Goal: Transaction & Acquisition: Purchase product/service

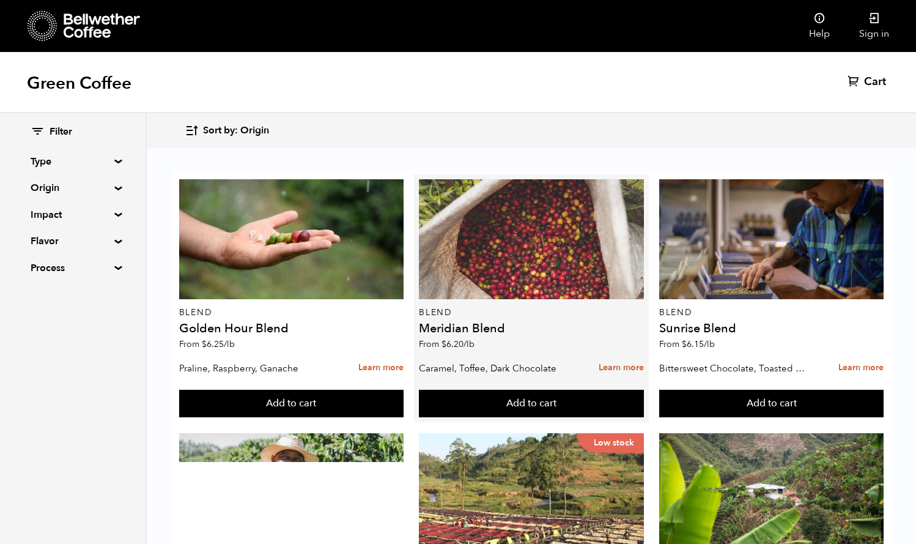
scroll to position [200, 0]
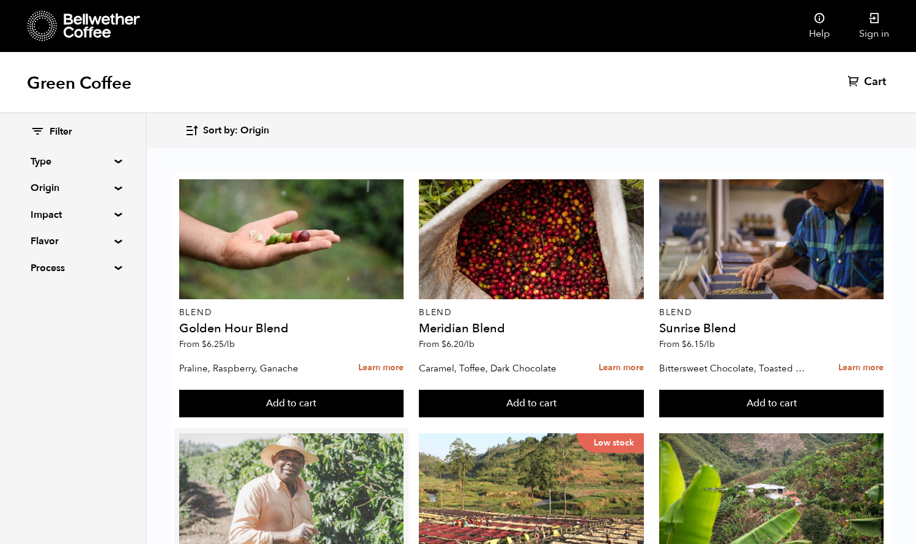
click at [305, 433] on div at bounding box center [291, 493] width 225 height 120
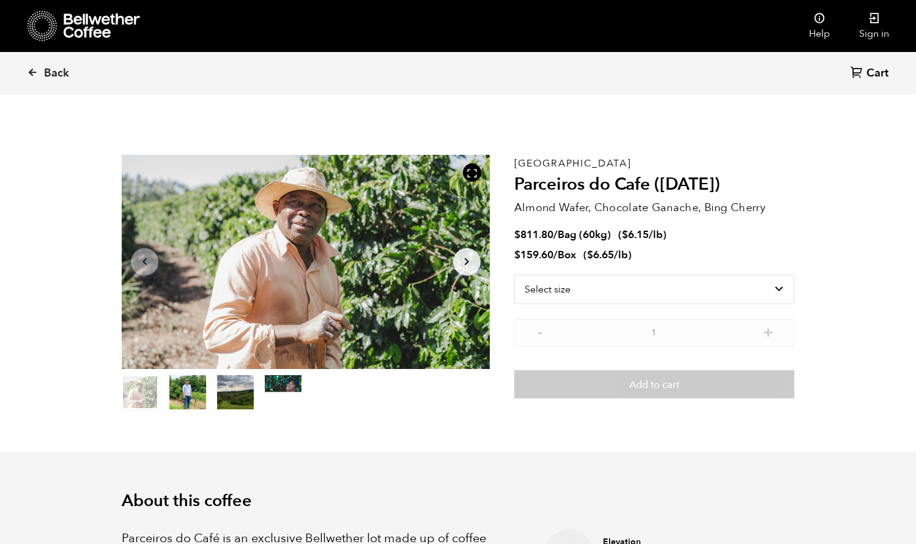
scroll to position [532, 652]
click at [474, 259] on icon "Arrow Right" at bounding box center [466, 261] width 15 height 15
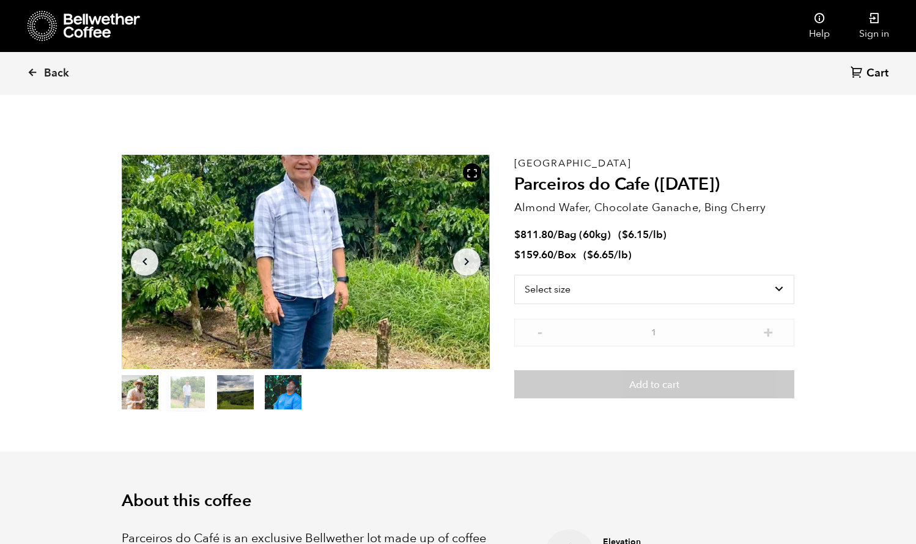
click at [461, 261] on icon "Arrow Right" at bounding box center [466, 261] width 15 height 15
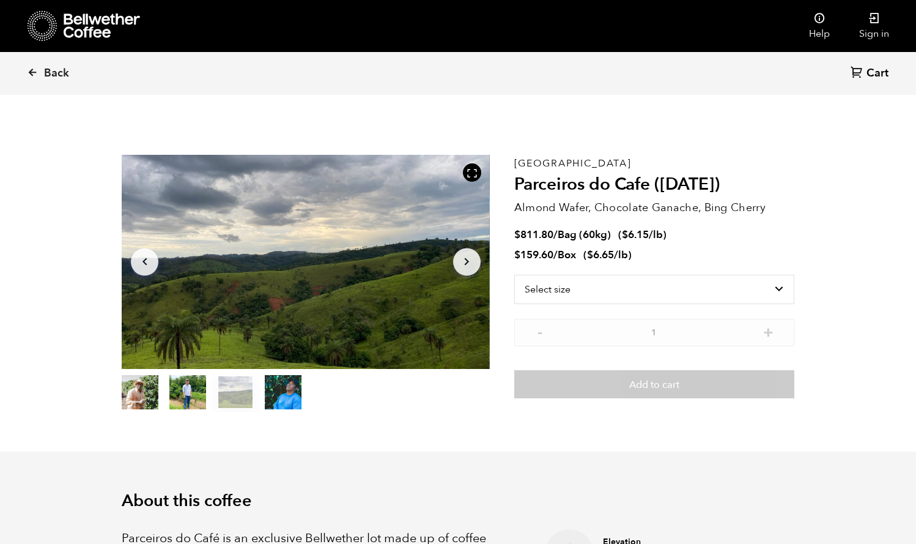
click at [461, 261] on icon "Arrow Right" at bounding box center [466, 261] width 15 height 15
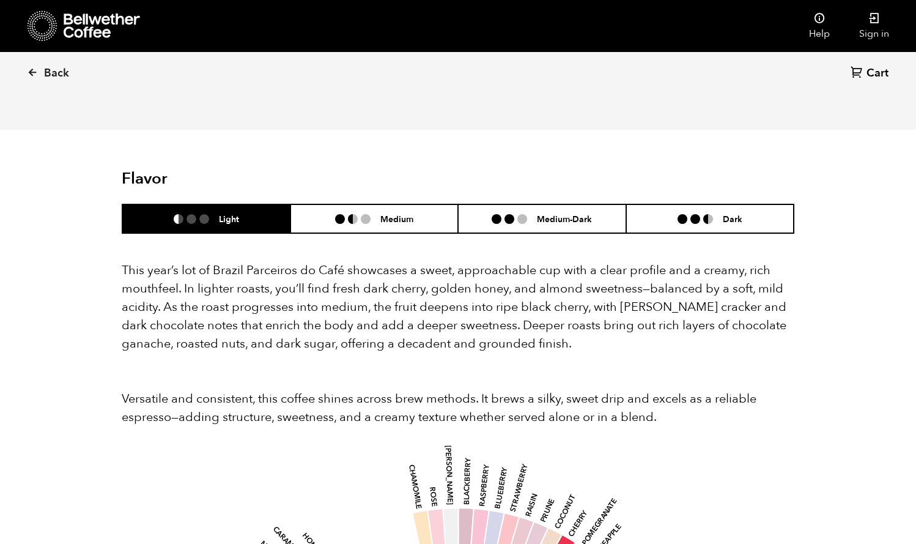
scroll to position [1030, 0]
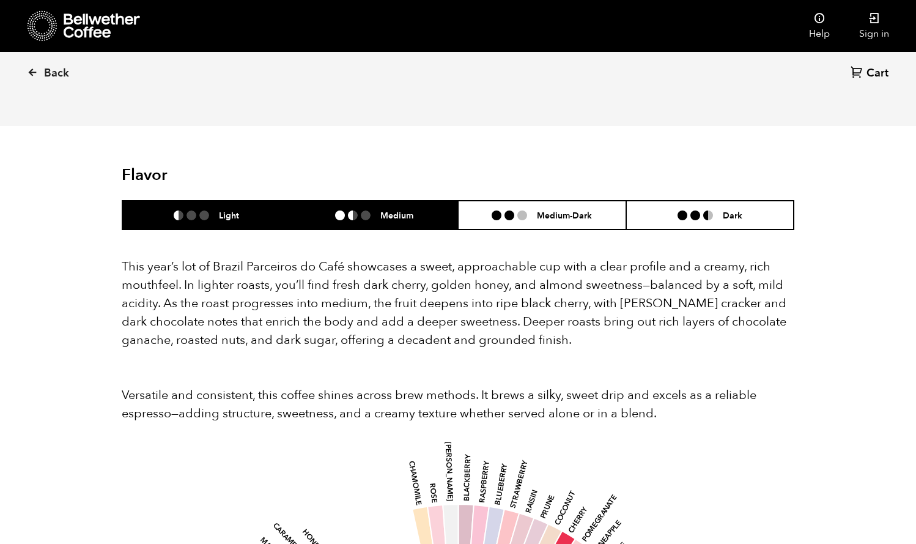
click at [368, 210] on li at bounding box center [366, 215] width 10 height 10
click at [204, 201] on li "Light" at bounding box center [206, 215] width 168 height 29
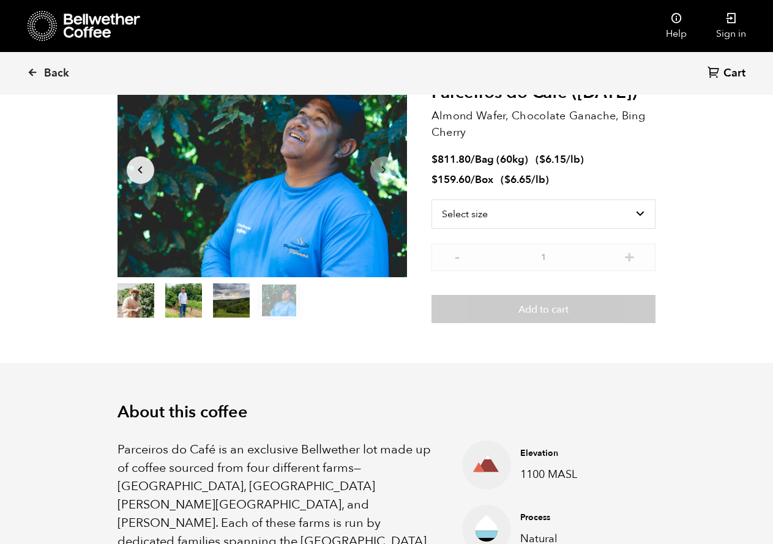
scroll to position [532, 524]
